Goal: Information Seeking & Learning: Learn about a topic

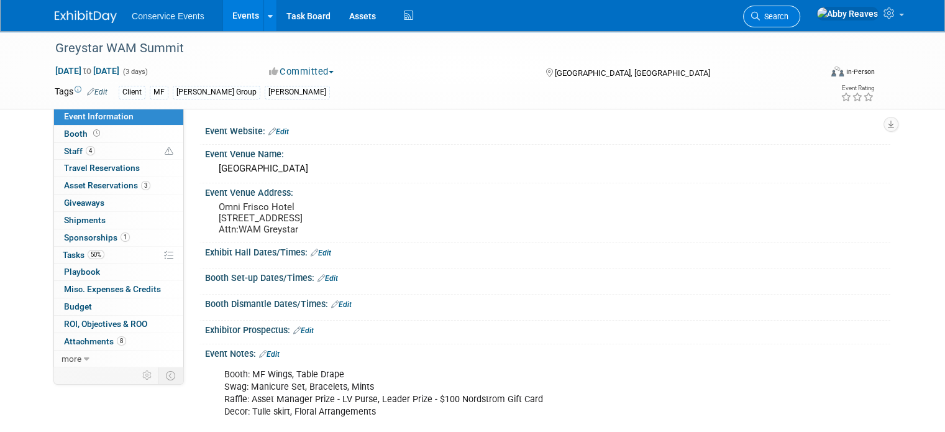
click at [800, 25] on link "Search" at bounding box center [771, 17] width 57 height 22
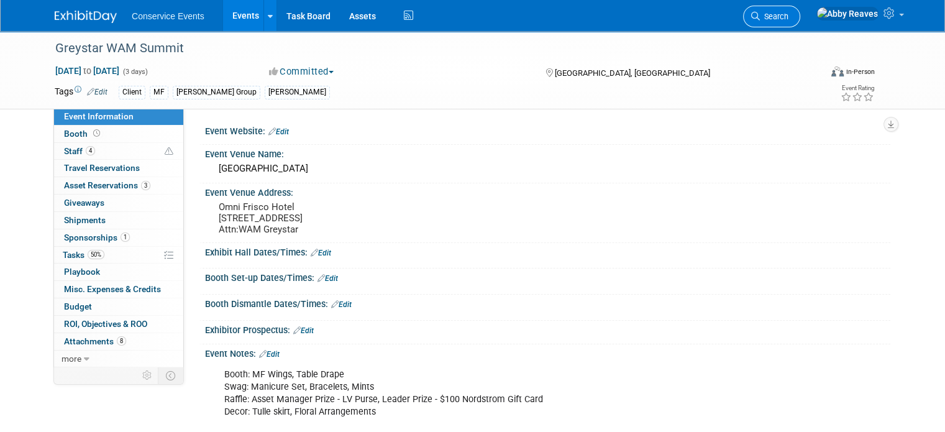
click at [788, 12] on span "Search" at bounding box center [774, 16] width 29 height 9
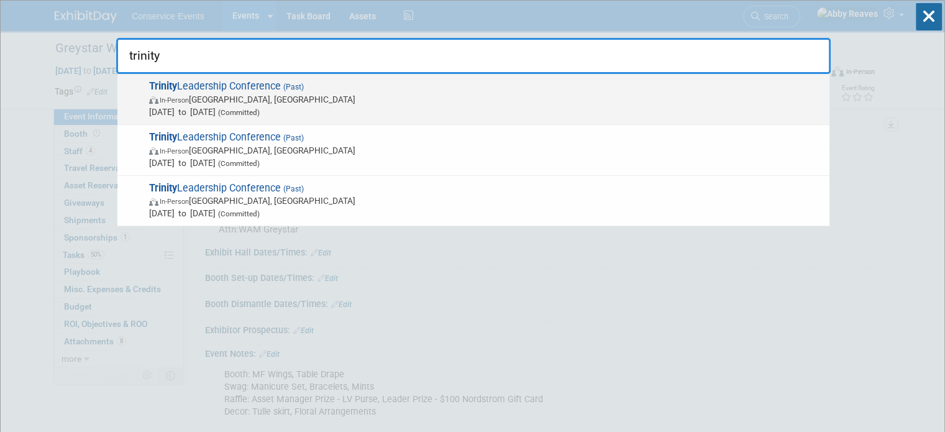
type input "trinity"
click at [519, 84] on span "Trinity Leadership Conference (Past) In-Person West Palm Beach, FL Jun 3, 2025 …" at bounding box center [484, 99] width 678 height 38
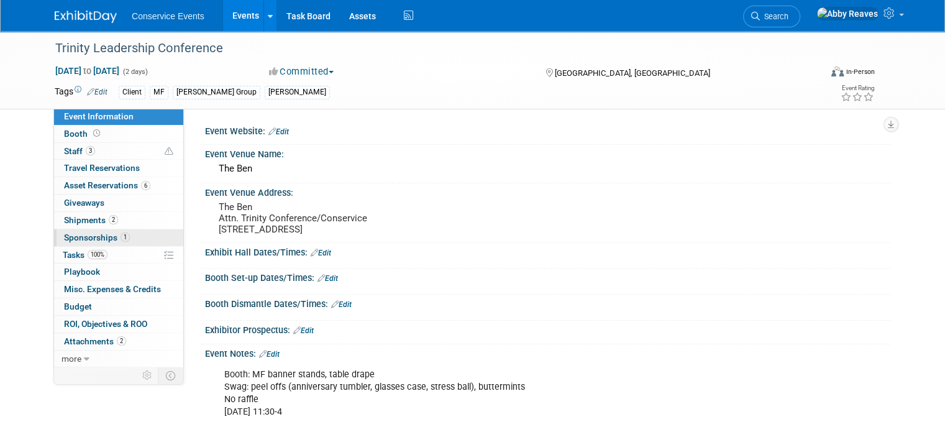
click at [124, 234] on link "1 Sponsorships 1" at bounding box center [118, 237] width 129 height 17
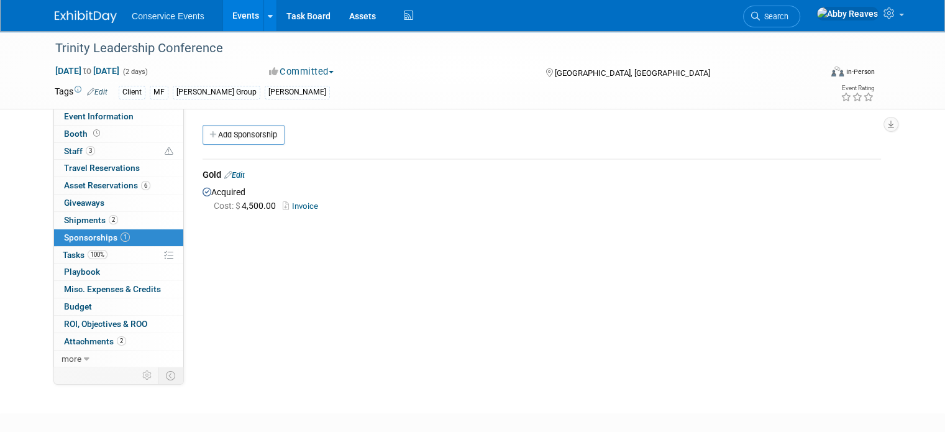
click at [237, 17] on link "Events" at bounding box center [245, 15] width 45 height 31
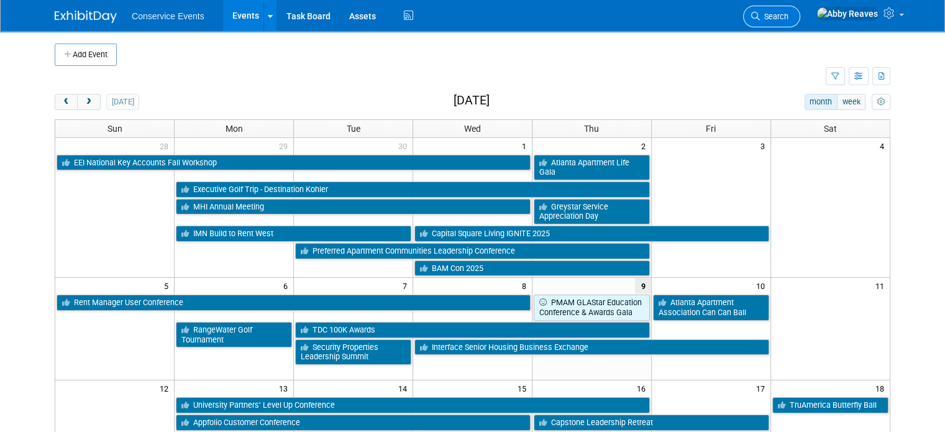
click at [800, 11] on link "Search" at bounding box center [771, 17] width 57 height 22
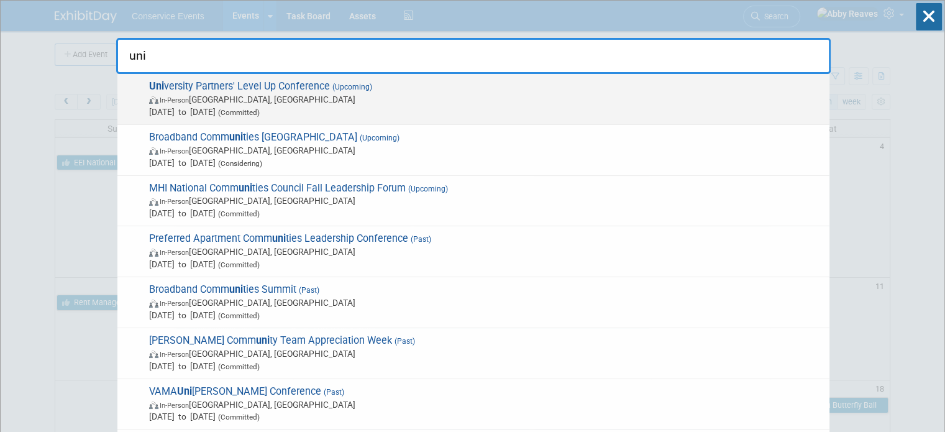
type input "uni"
click at [442, 85] on span "Uni versity Partners' Level Up Conference (Upcoming) In-Person Dallas, TX Oct 1…" at bounding box center [484, 99] width 678 height 38
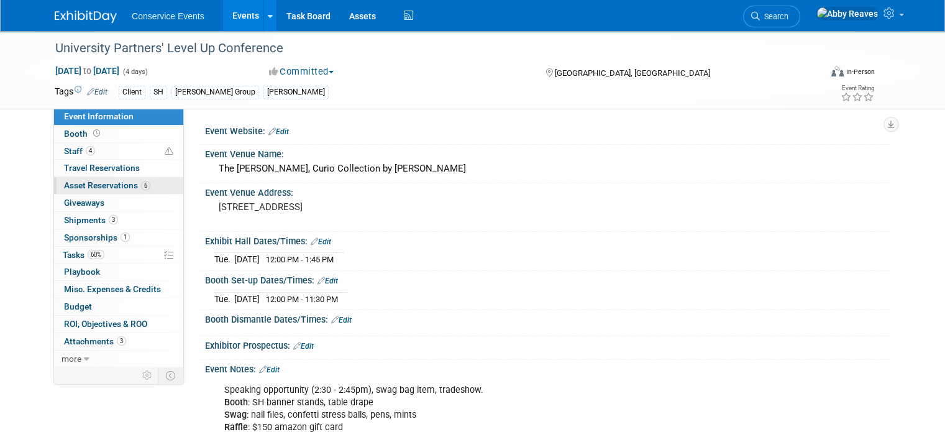
click at [129, 184] on span "Asset Reservations 6" at bounding box center [107, 185] width 86 height 10
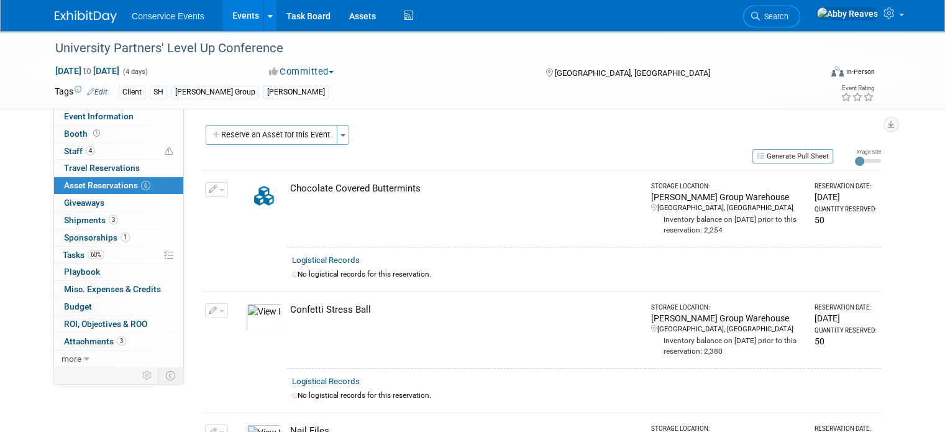
click at [253, 314] on img at bounding box center [264, 316] width 36 height 27
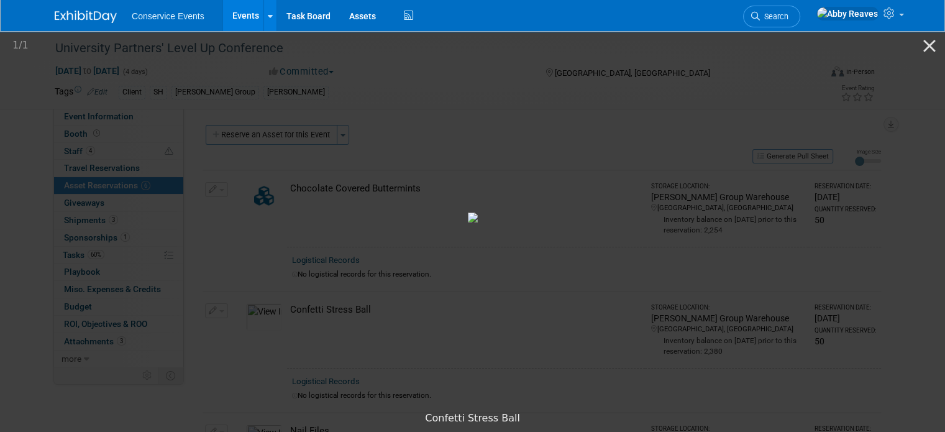
click at [166, 265] on picture at bounding box center [472, 217] width 945 height 376
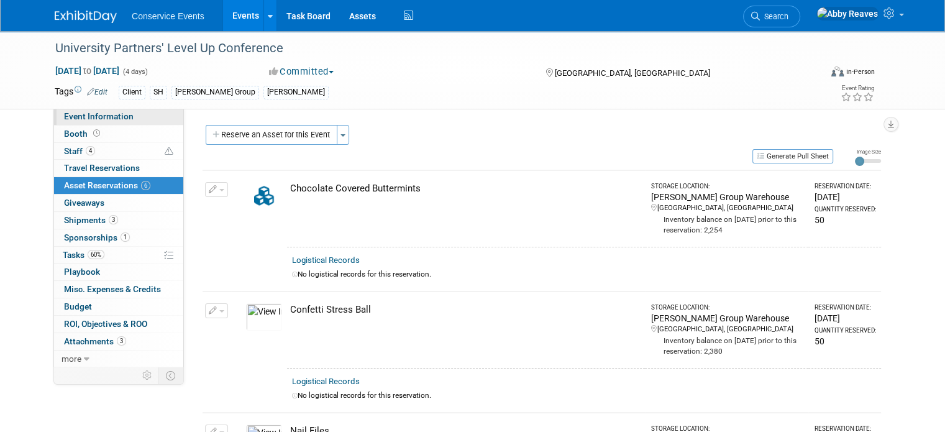
click at [102, 109] on link "Event Information" at bounding box center [118, 116] width 129 height 17
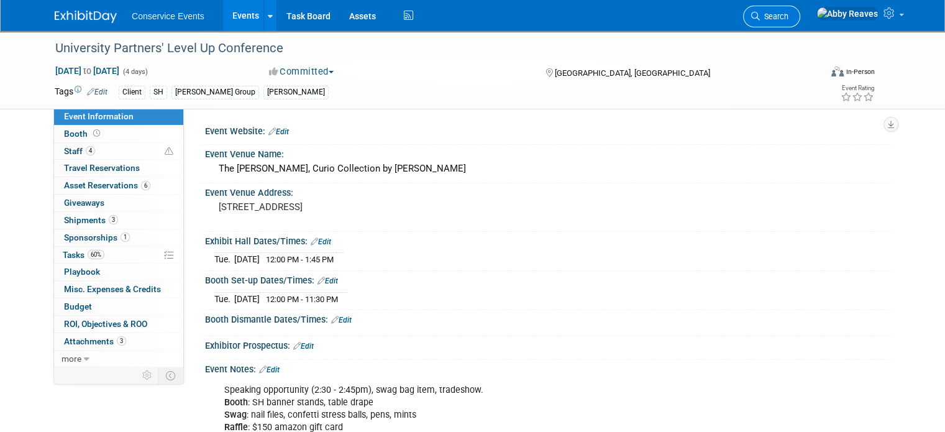
click at [788, 17] on span "Search" at bounding box center [774, 16] width 29 height 9
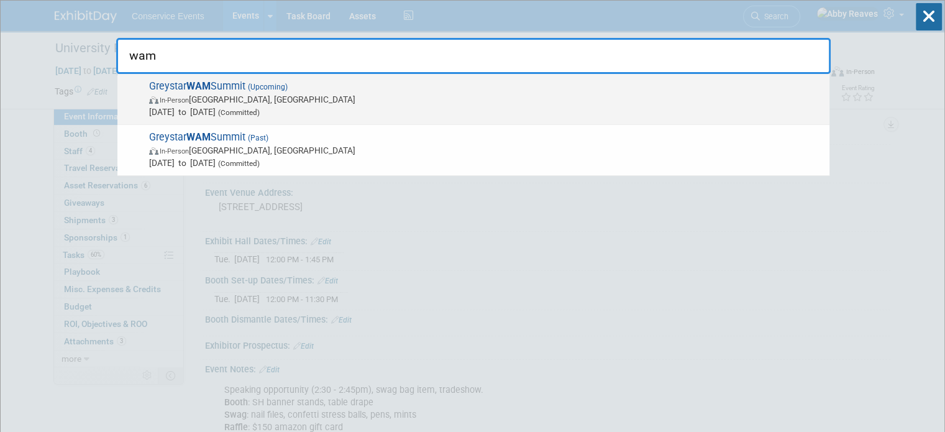
type input "wam"
click at [393, 96] on span "In-Person Frisco, TX" at bounding box center [486, 99] width 674 height 12
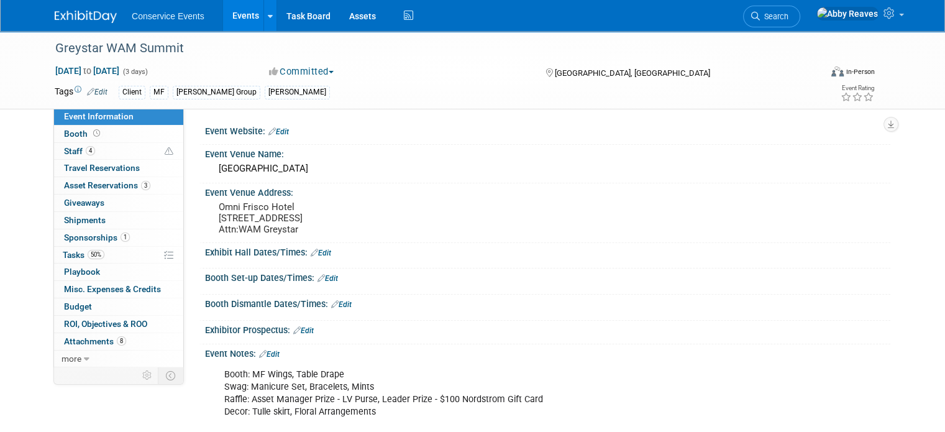
click at [243, 19] on link "Events" at bounding box center [245, 15] width 45 height 31
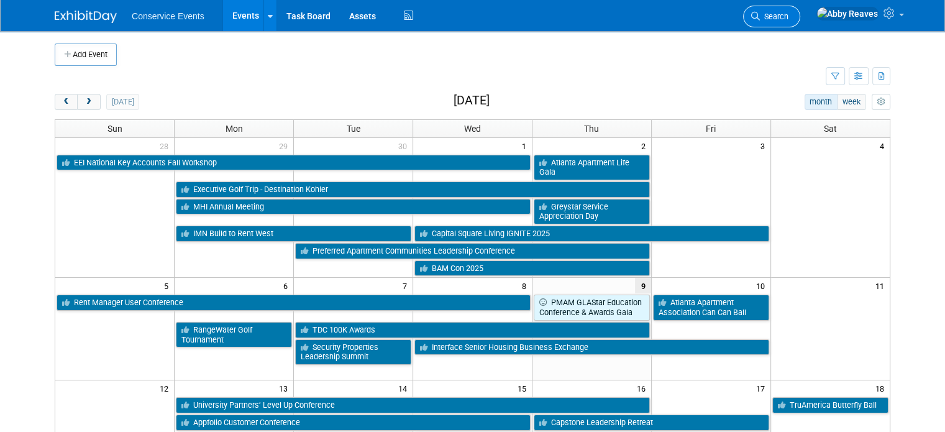
click at [796, 21] on link "Search" at bounding box center [771, 17] width 57 height 22
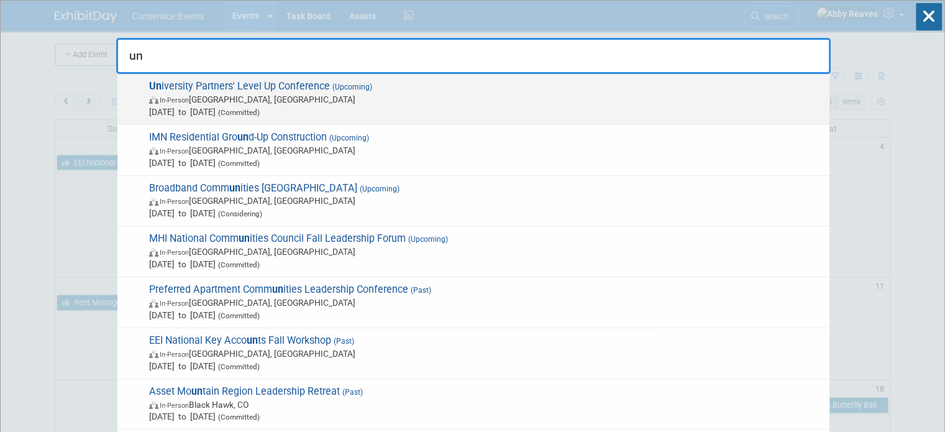
type input "un"
click at [465, 87] on span "Un iversity Partners' Level Up Conference (Upcoming) In-Person Dallas, TX Oct 1…" at bounding box center [484, 99] width 678 height 38
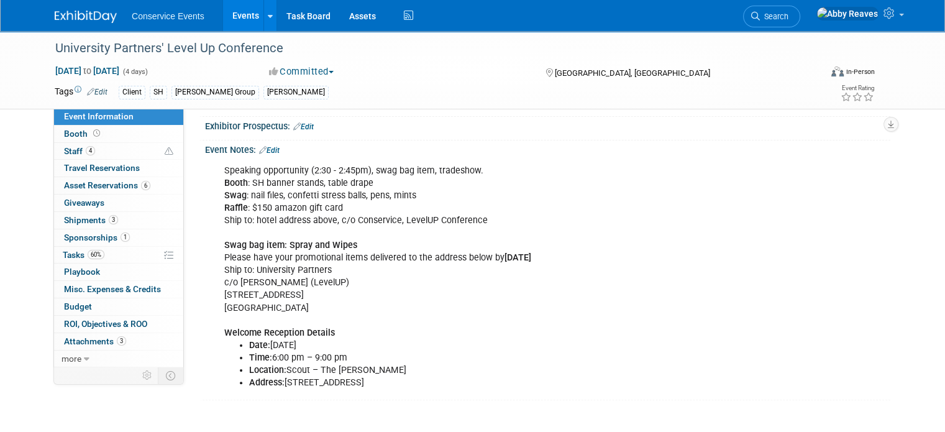
scroll to position [248, 0]
